Goal: Task Accomplishment & Management: Use online tool/utility

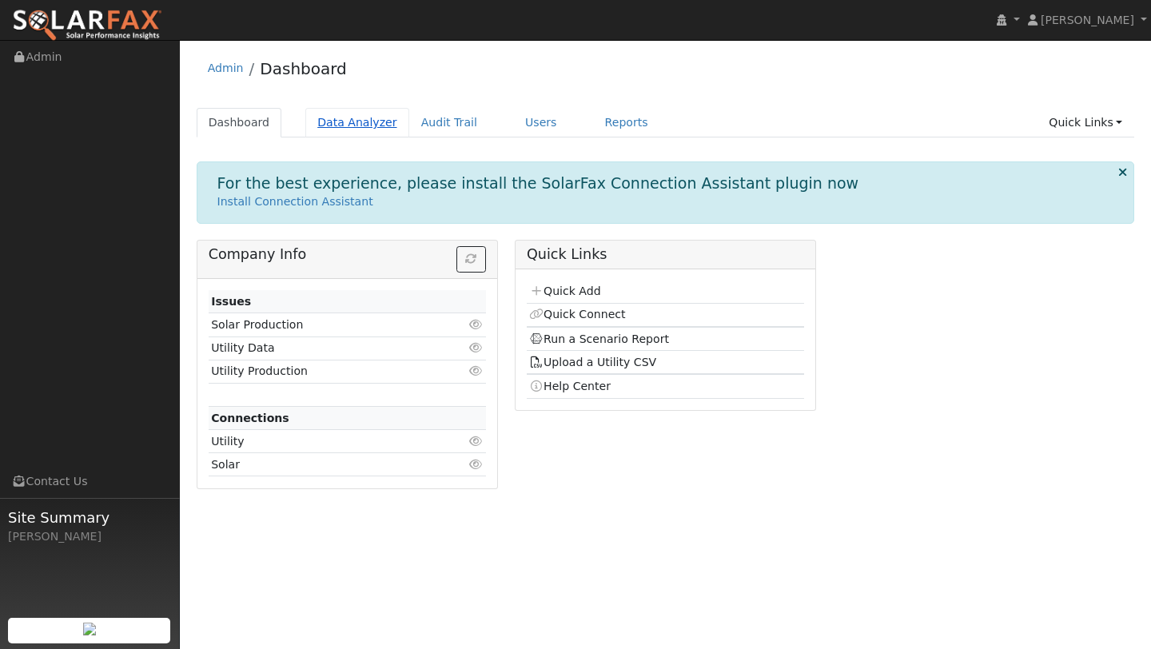
click at [368, 126] on link "Data Analyzer" at bounding box center [357, 123] width 104 height 30
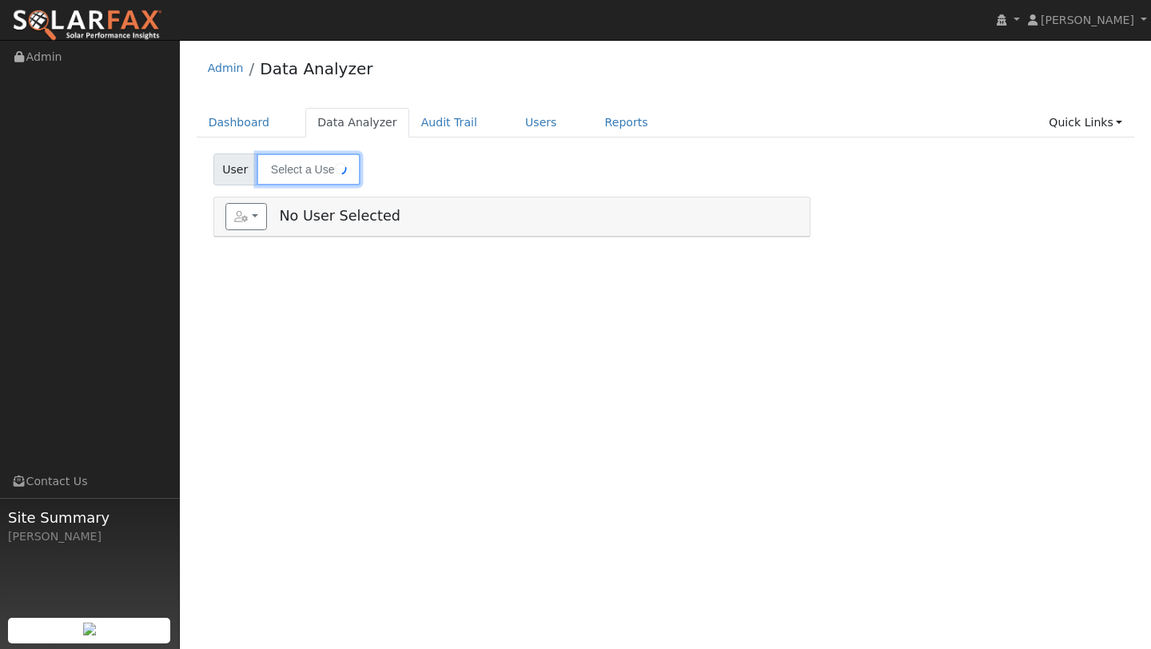
type input "[PERSON_NAME]"
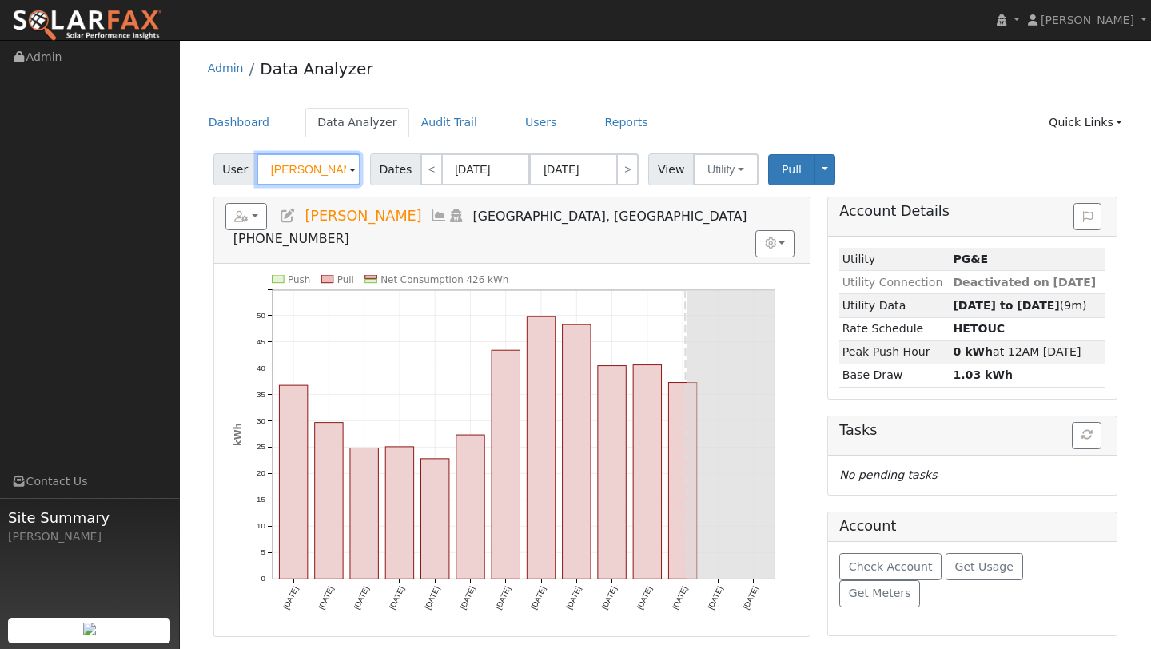
click at [316, 169] on input "[PERSON_NAME]" at bounding box center [308, 169] width 104 height 32
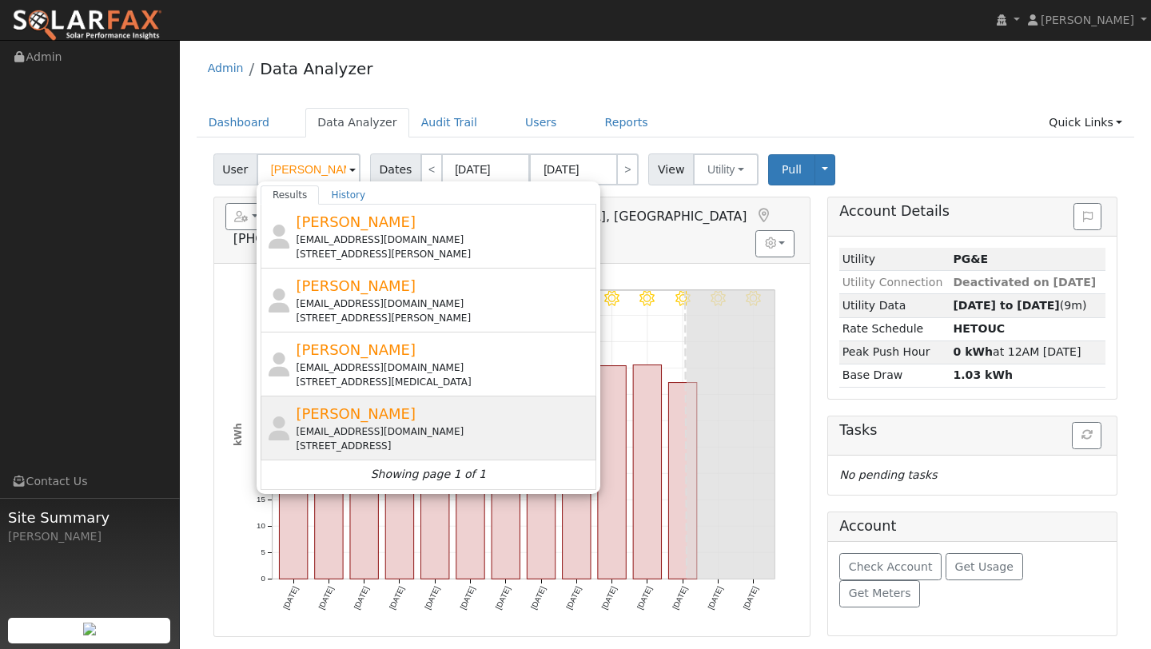
click at [375, 415] on span "[PERSON_NAME]" at bounding box center [356, 413] width 120 height 17
type input "[PERSON_NAME]"
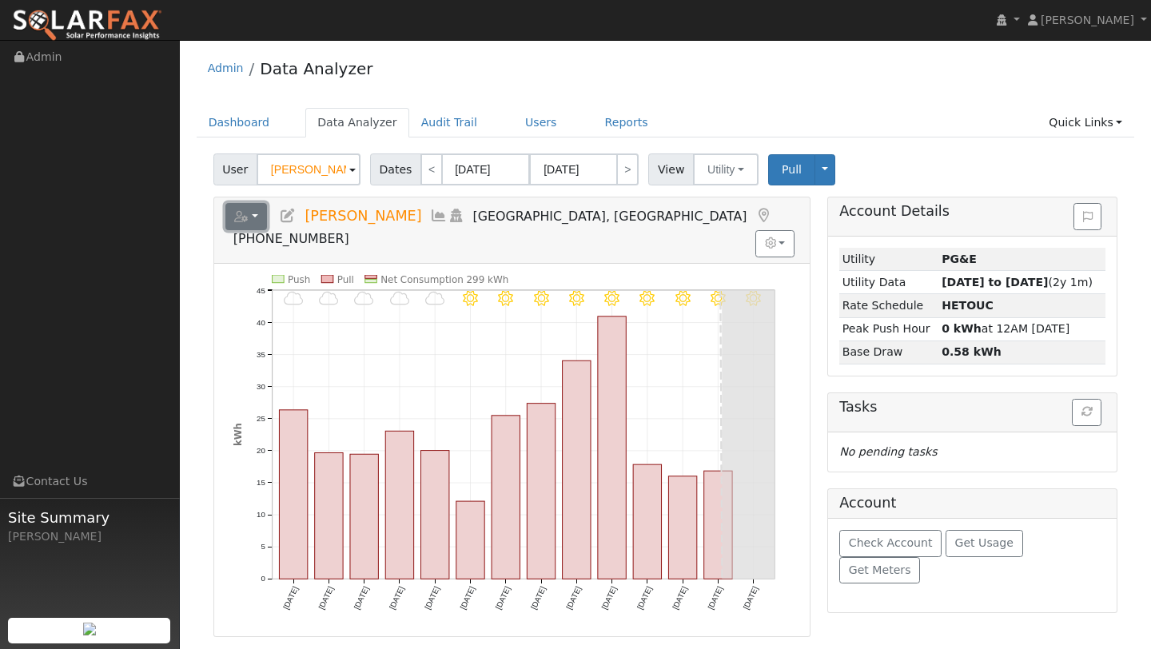
click at [247, 221] on icon "button" at bounding box center [241, 216] width 14 height 11
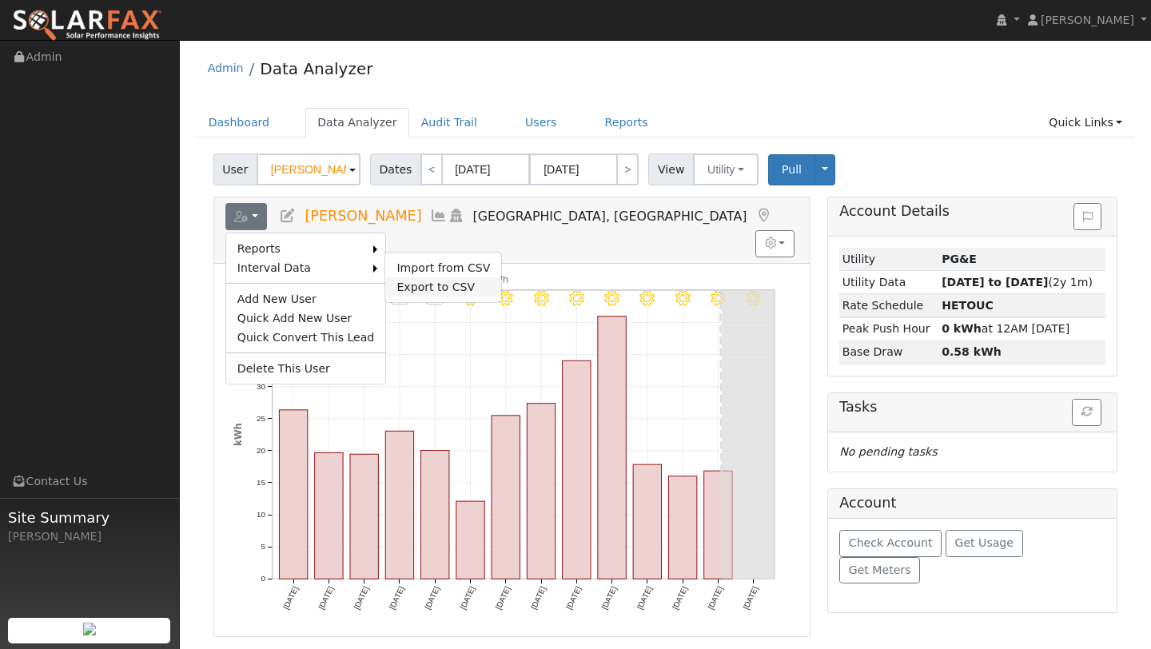
click at [403, 283] on link "Export to CSV" at bounding box center [443, 286] width 116 height 19
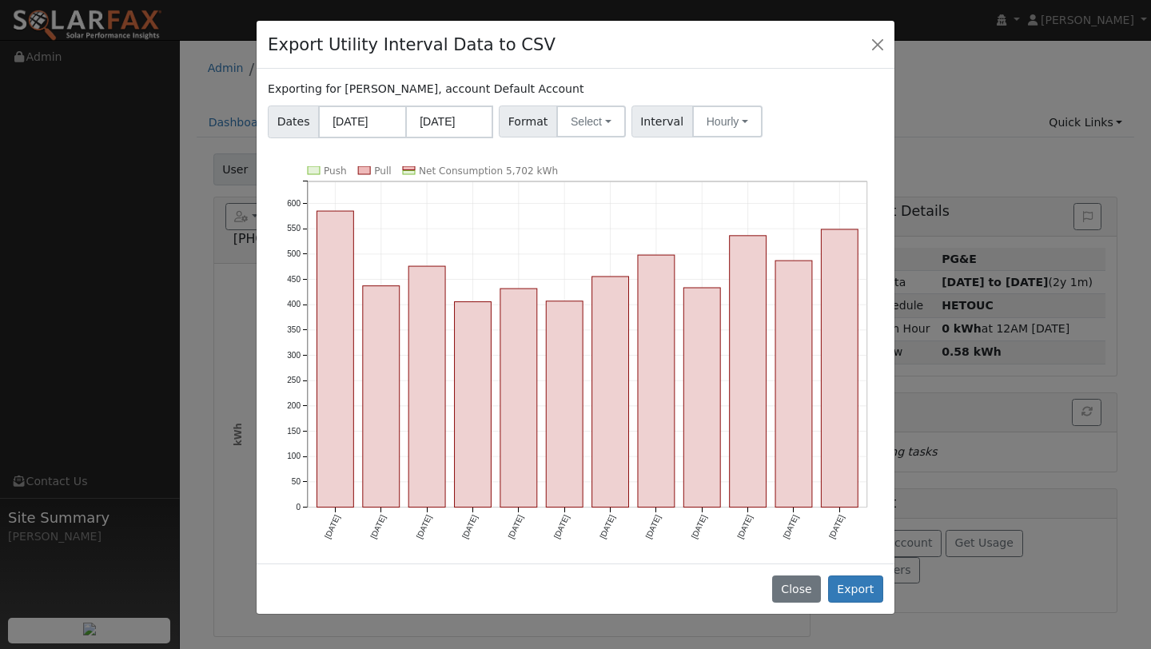
click at [563, 141] on div "Exporting for Nancy Schmit, account Default Account Dates 08/01/2024 07/31/2025…" at bounding box center [575, 316] width 638 height 495
click at [564, 133] on button "Select" at bounding box center [591, 121] width 70 height 32
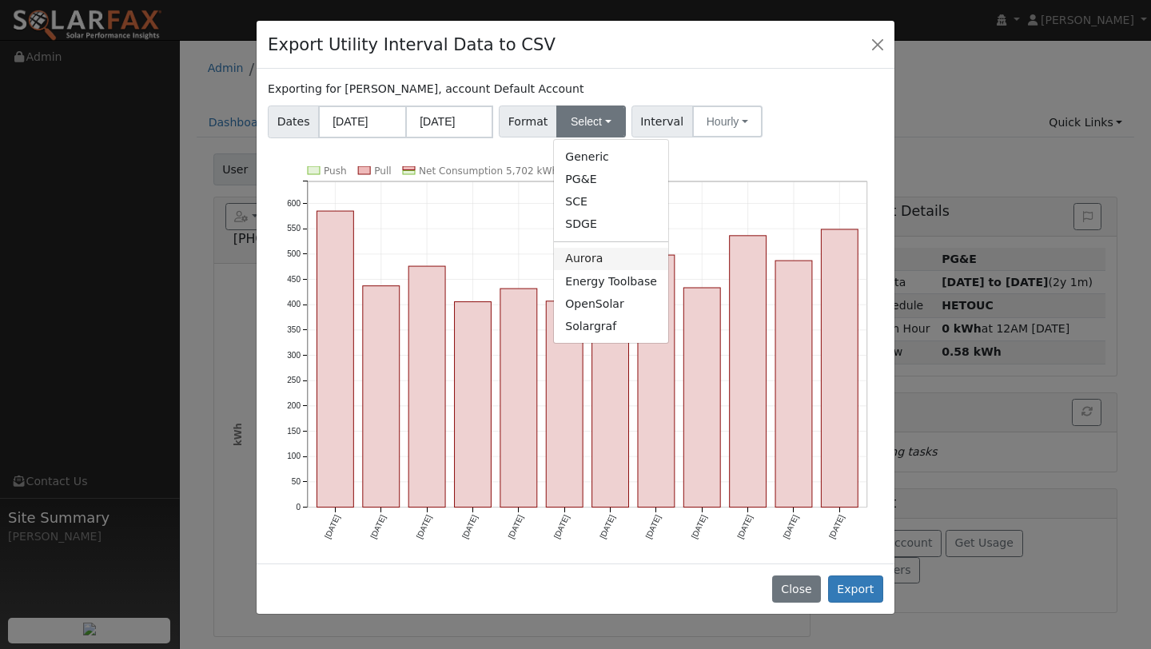
click at [581, 255] on link "Aurora" at bounding box center [611, 259] width 114 height 22
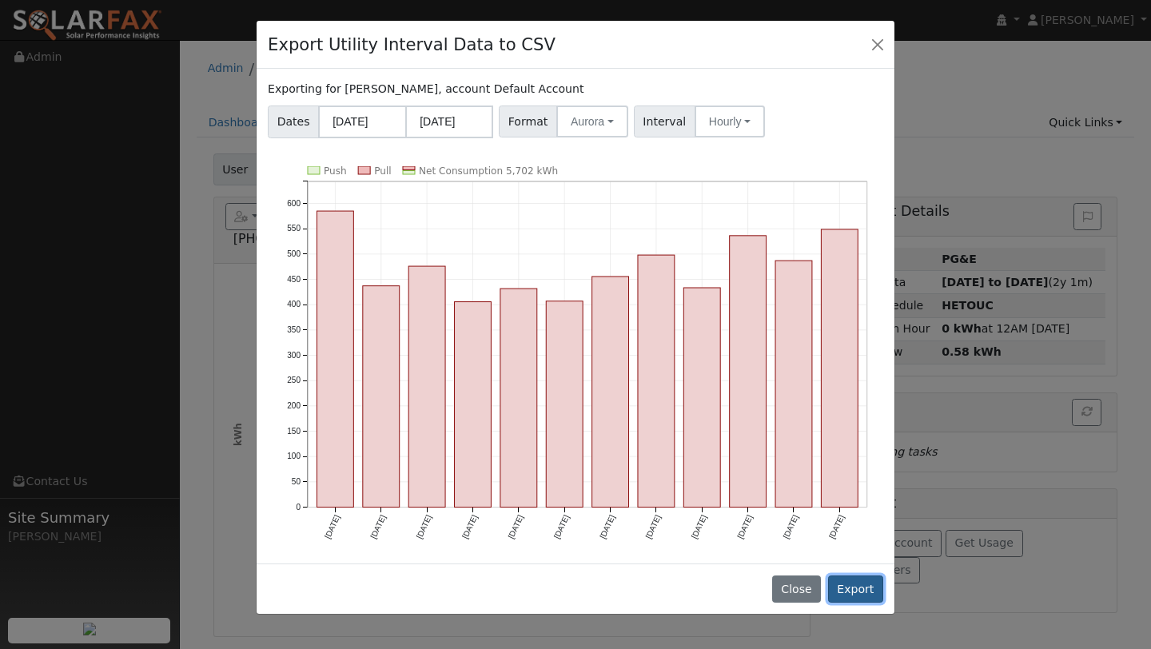
click at [845, 582] on button "Export" at bounding box center [855, 588] width 55 height 27
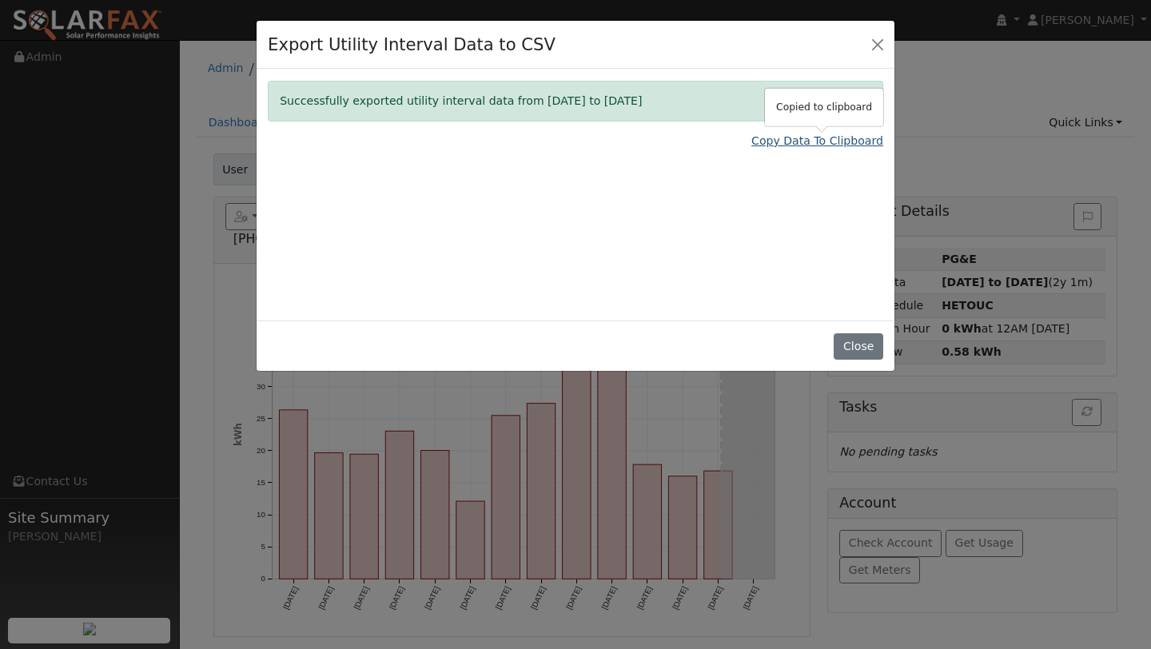
click at [796, 136] on link "Copy Data To Clipboard" at bounding box center [817, 141] width 132 height 17
click at [873, 49] on button "Close" at bounding box center [877, 44] width 22 height 22
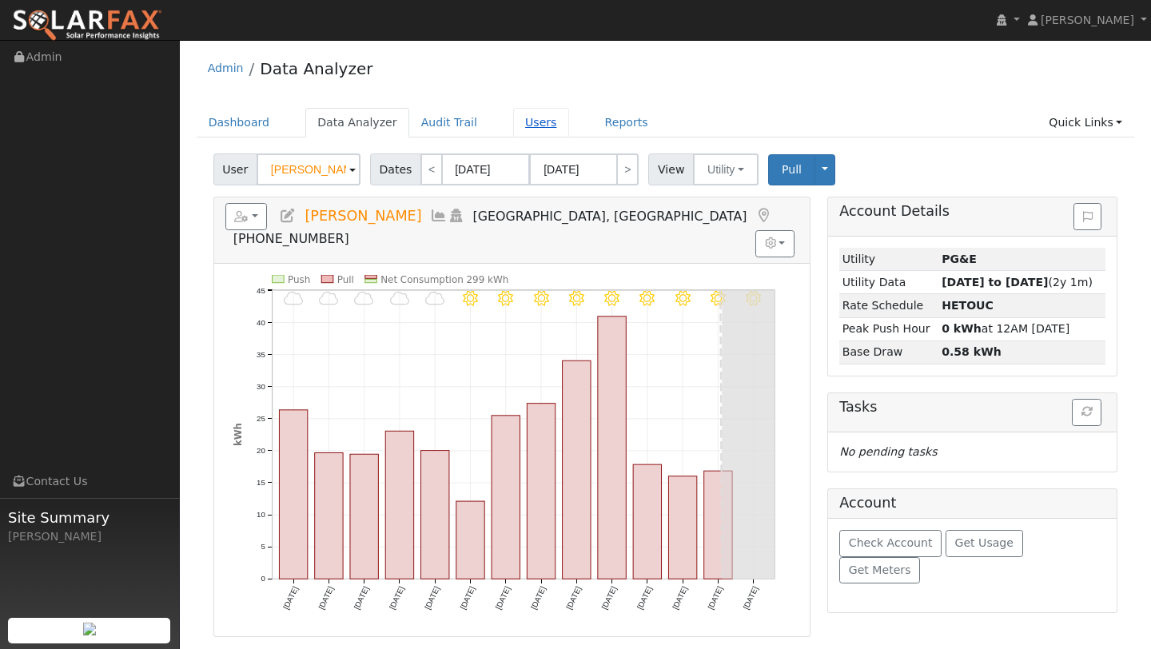
click at [513, 120] on link "Users" at bounding box center [541, 123] width 56 height 30
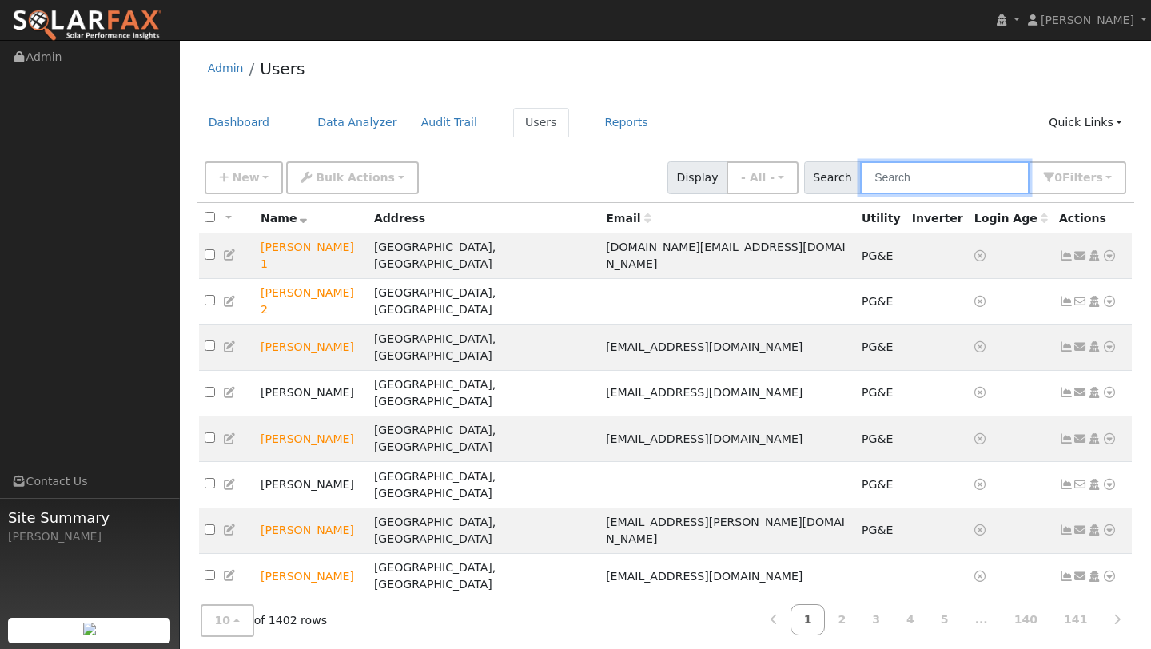
click at [895, 184] on input "text" at bounding box center [944, 177] width 169 height 33
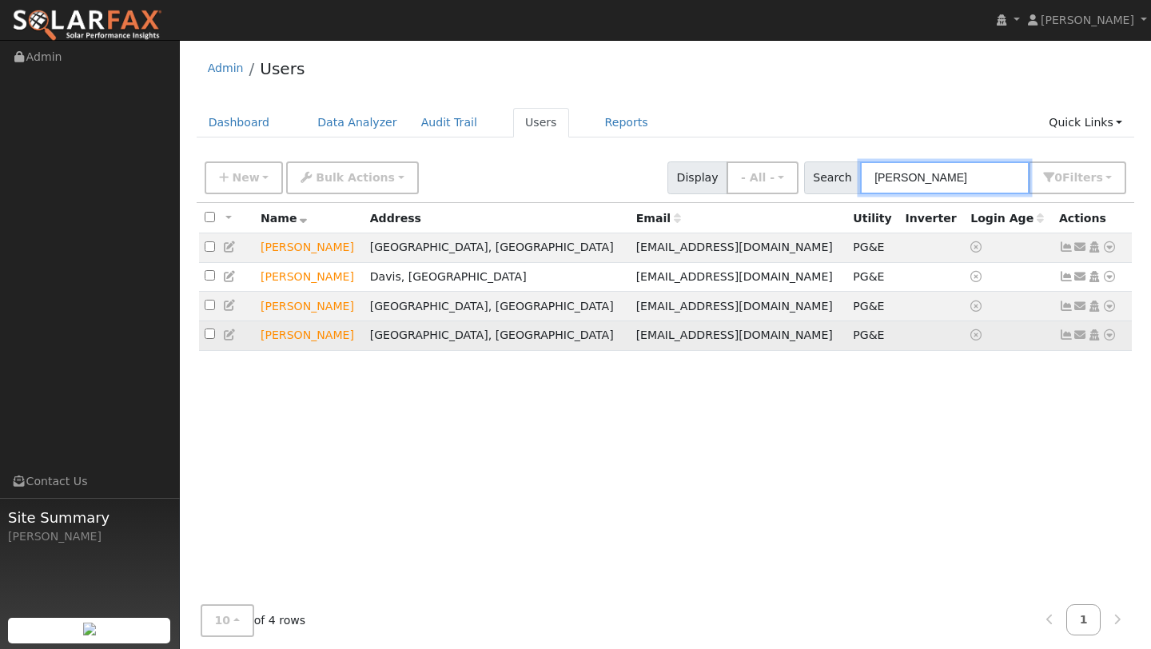
type input "[PERSON_NAME]"
click at [1110, 340] on icon at bounding box center [1109, 334] width 14 height 11
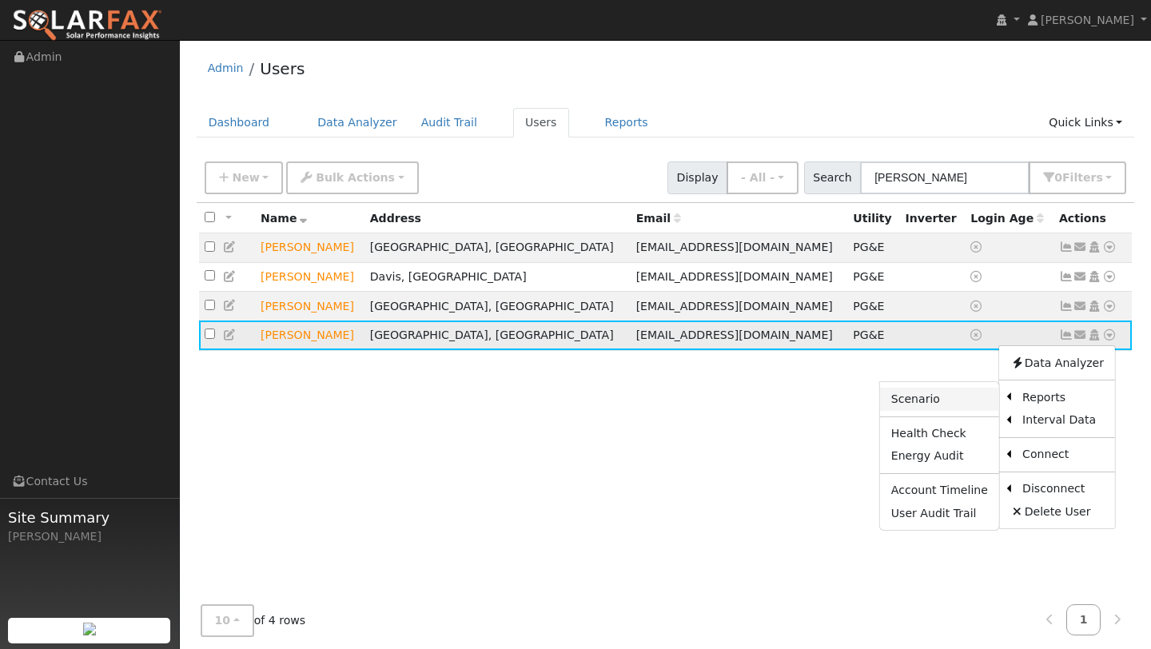
click at [953, 401] on link "Scenario" at bounding box center [939, 399] width 119 height 22
